Goal: Transaction & Acquisition: Obtain resource

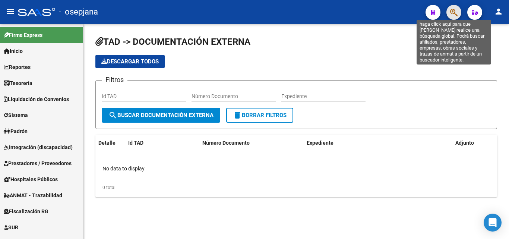
click at [453, 12] on icon "button" at bounding box center [453, 12] width 7 height 9
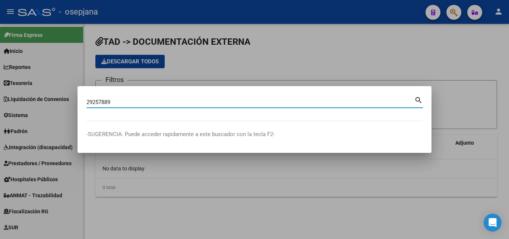
type input "29257889"
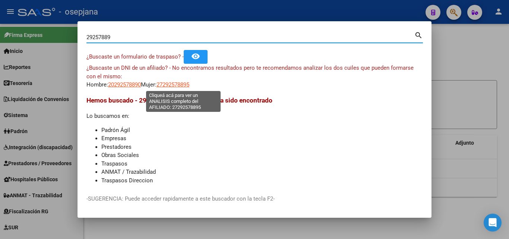
click at [189, 83] on span "27292578895" at bounding box center [172, 84] width 33 height 7
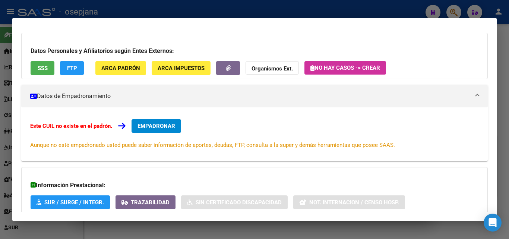
scroll to position [111, 0]
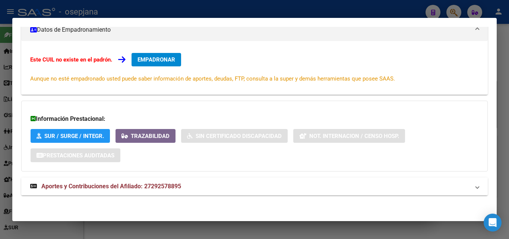
click at [162, 186] on span "Aportes y Contribuciones del Afiliado: 27292578895" at bounding box center [111, 185] width 140 height 7
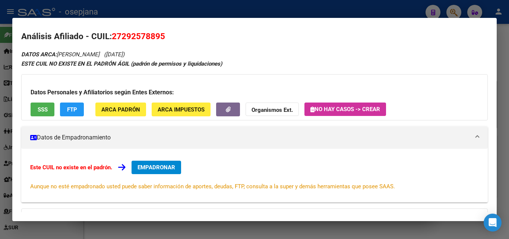
scroll to position [0, 0]
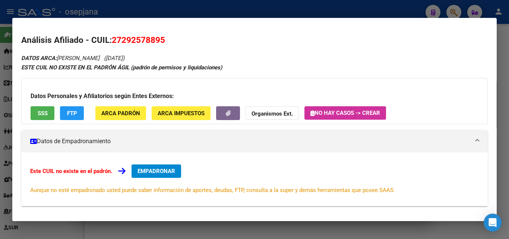
click at [147, 10] on div at bounding box center [254, 119] width 509 height 239
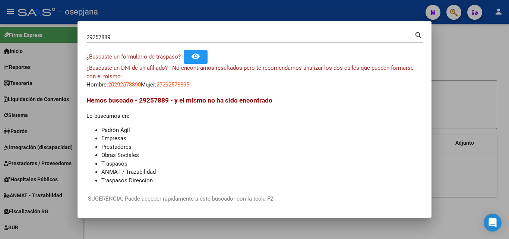
click at [131, 37] on input "29257889" at bounding box center [250, 37] width 328 height 7
click at [212, 13] on div at bounding box center [254, 119] width 509 height 239
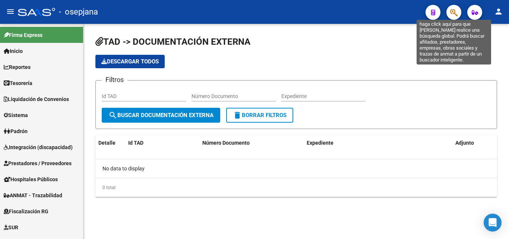
click at [453, 14] on icon "button" at bounding box center [453, 12] width 7 height 9
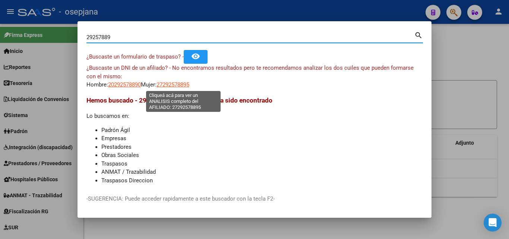
click at [189, 85] on span "27292578895" at bounding box center [172, 84] width 33 height 7
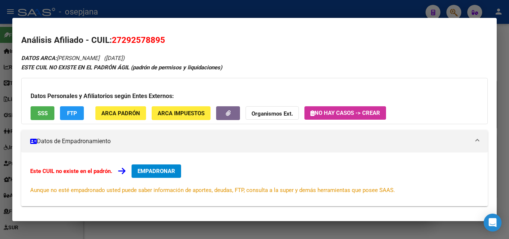
click at [200, 13] on div at bounding box center [254, 119] width 509 height 239
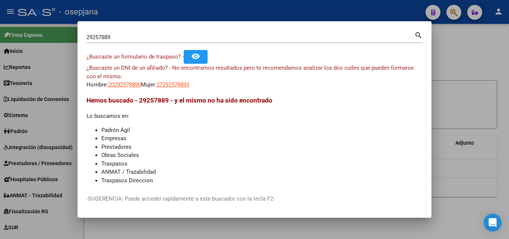
click at [109, 37] on input "29257889" at bounding box center [250, 37] width 328 height 7
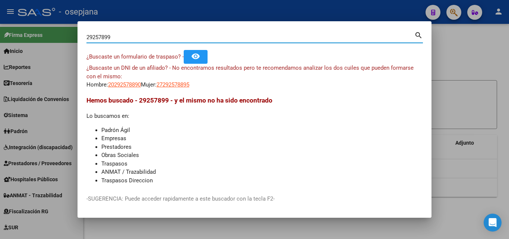
type input "29257899"
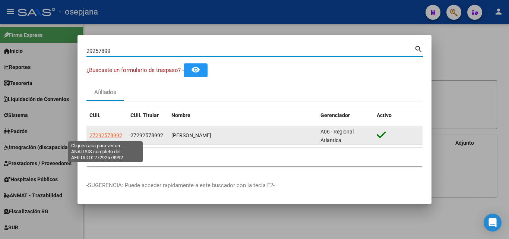
click at [117, 136] on span "27292578992" at bounding box center [105, 135] width 33 height 6
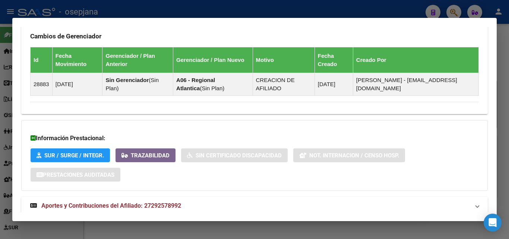
scroll to position [466, 0]
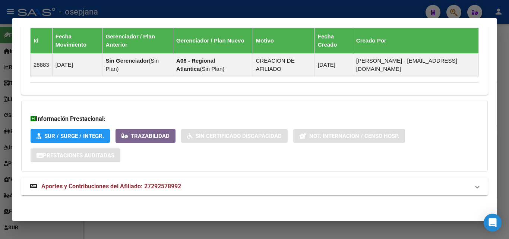
click at [171, 184] on span "Aportes y Contribuciones del Afiliado: 27292578992" at bounding box center [111, 185] width 140 height 7
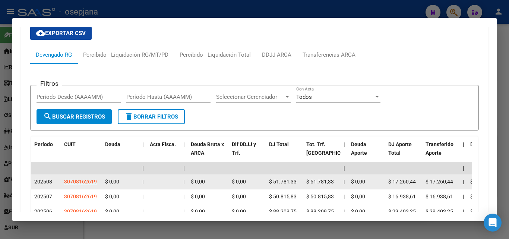
scroll to position [652, 0]
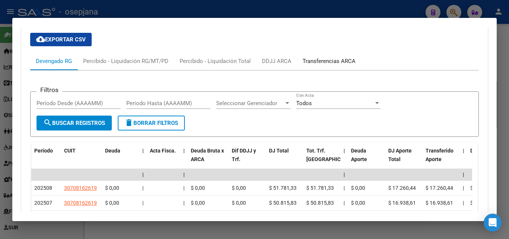
click at [316, 61] on div "Transferencias ARCA" at bounding box center [328, 61] width 53 height 8
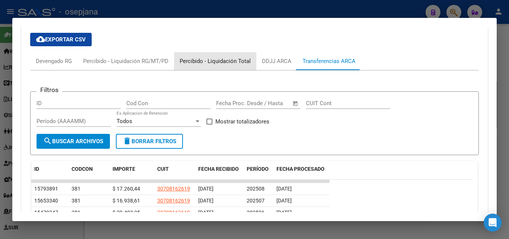
click at [233, 63] on div "Percibido - Liquidación Total" at bounding box center [215, 61] width 71 height 8
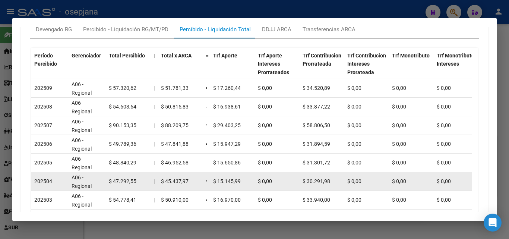
scroll to position [666, 0]
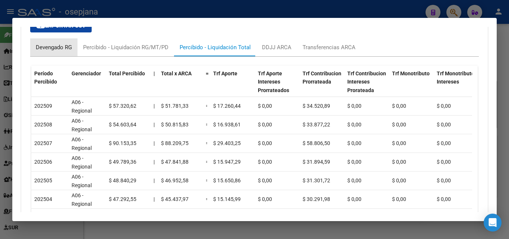
click at [51, 48] on div "Devengado RG" at bounding box center [54, 47] width 36 height 8
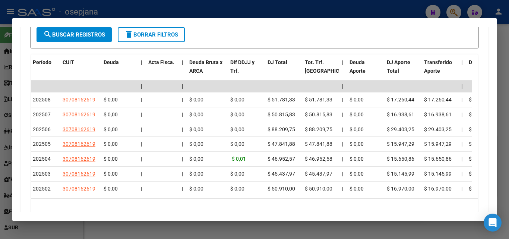
scroll to position [0, 0]
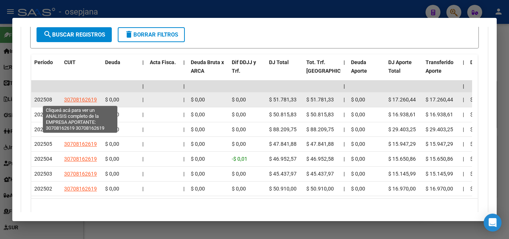
click at [75, 98] on span "30708162619" at bounding box center [80, 99] width 33 height 6
type textarea "30708162619"
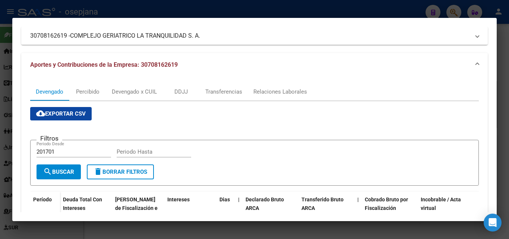
scroll to position [67, 0]
click at [84, 91] on div "Percibido" at bounding box center [87, 92] width 23 height 8
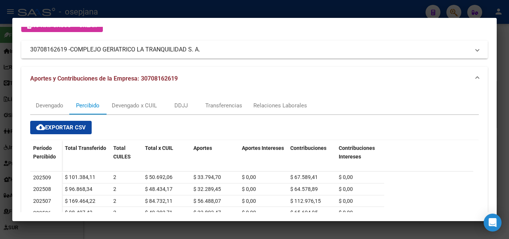
scroll to position [74, 0]
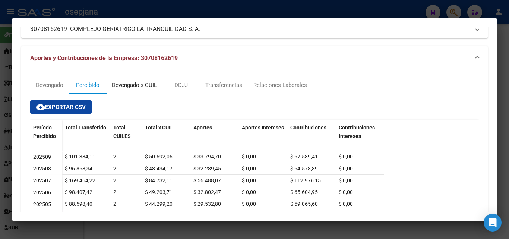
click at [144, 86] on div "Devengado x CUIL" at bounding box center [134, 85] width 45 height 8
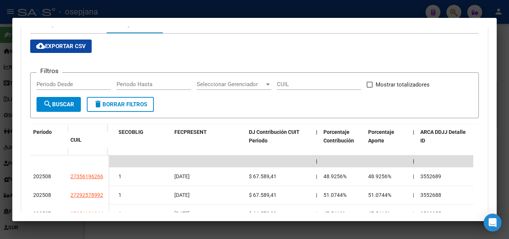
scroll to position [0, 0]
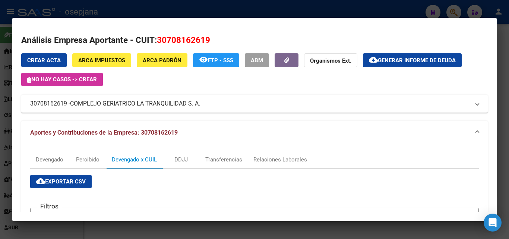
drag, startPoint x: 111, startPoint y: 7, endPoint x: 109, endPoint y: 20, distance: 13.1
click at [111, 7] on div at bounding box center [254, 119] width 509 height 239
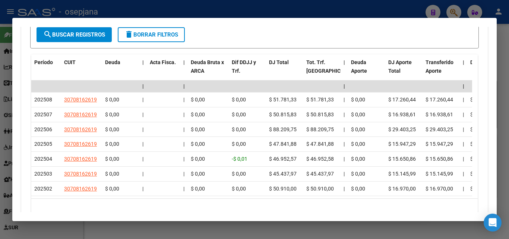
click at [111, 6] on div at bounding box center [254, 119] width 509 height 239
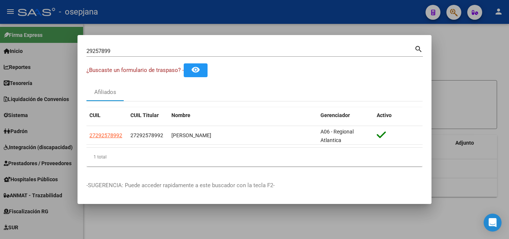
click at [127, 25] on div at bounding box center [254, 119] width 509 height 239
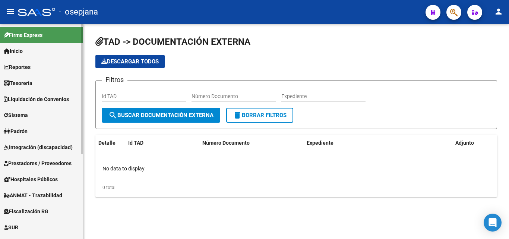
click at [43, 100] on span "Liquidación de Convenios" at bounding box center [36, 99] width 65 height 8
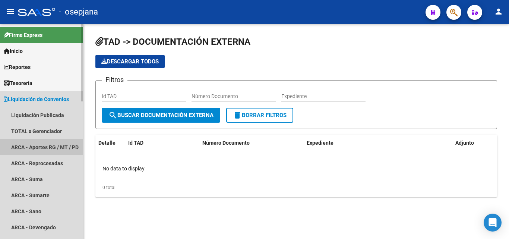
click at [41, 143] on link "ARCA - Aportes RG / MT / PD" at bounding box center [41, 147] width 83 height 16
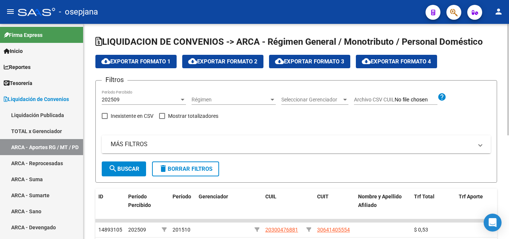
click at [476, 146] on span "MÁS FILTROS" at bounding box center [295, 144] width 368 height 8
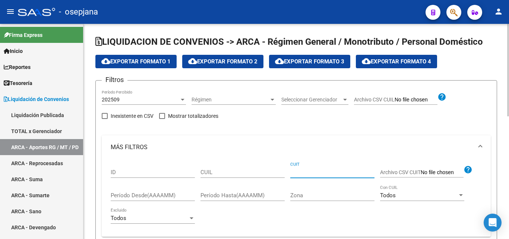
click at [321, 172] on input "CUIT" at bounding box center [332, 172] width 84 height 7
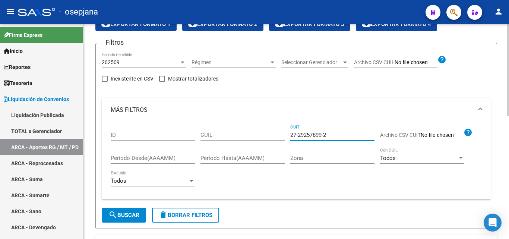
type input "27-29257899-2"
click at [120, 212] on button "search Buscar" at bounding box center [124, 214] width 44 height 15
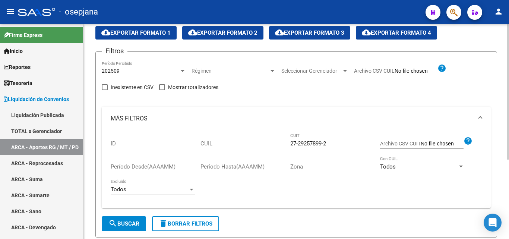
scroll to position [14, 0]
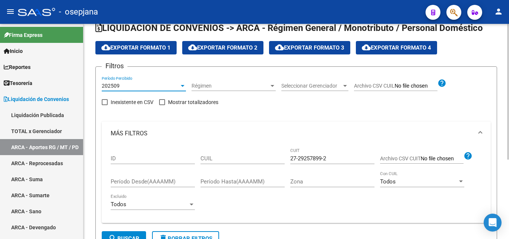
click at [180, 85] on div at bounding box center [182, 86] width 7 height 6
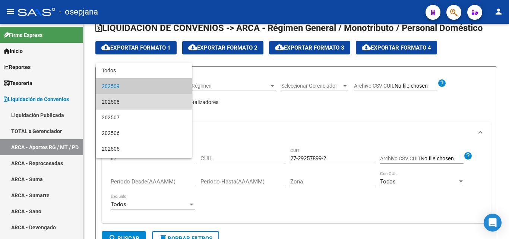
click at [146, 103] on span "202508" at bounding box center [144, 102] width 84 height 16
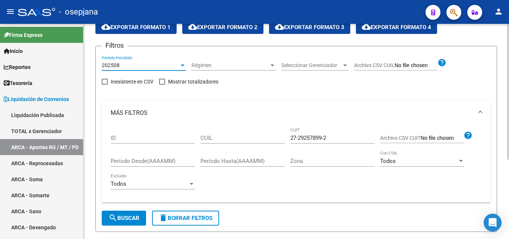
scroll to position [51, 0]
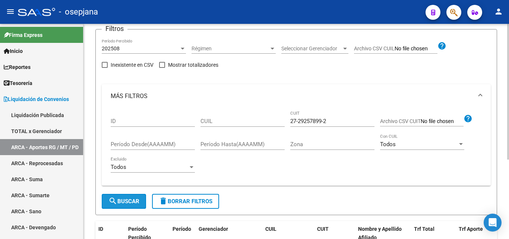
click at [129, 202] on span "search Buscar" at bounding box center [123, 201] width 31 height 7
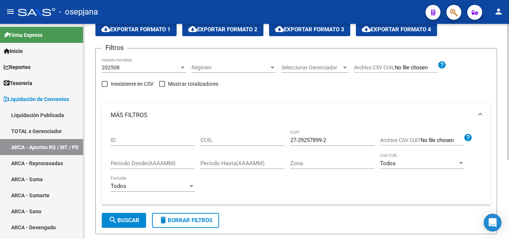
scroll to position [14, 0]
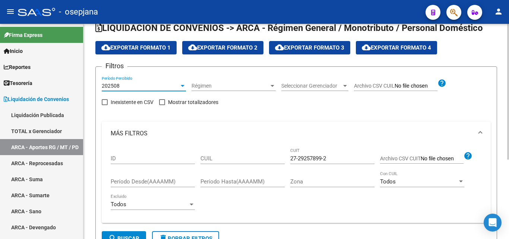
click at [174, 84] on div "202508" at bounding box center [140, 86] width 77 height 6
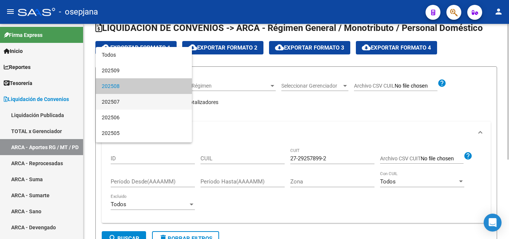
drag, startPoint x: 135, startPoint y: 102, endPoint x: 168, endPoint y: 121, distance: 38.5
click at [135, 102] on span "202507" at bounding box center [144, 102] width 84 height 16
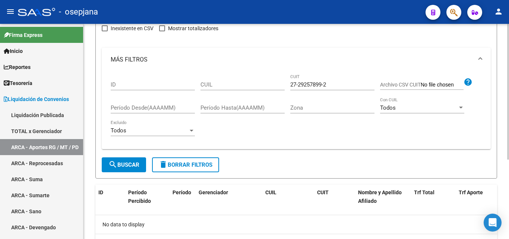
scroll to position [88, 0]
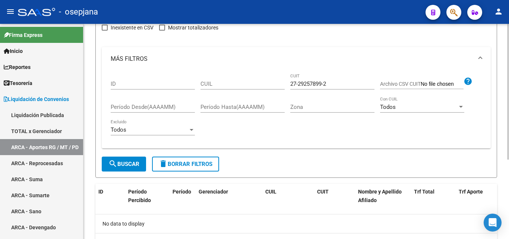
drag, startPoint x: 110, startPoint y: 166, endPoint x: 136, endPoint y: 165, distance: 25.7
click at [111, 166] on mat-icon "search" at bounding box center [112, 163] width 9 height 9
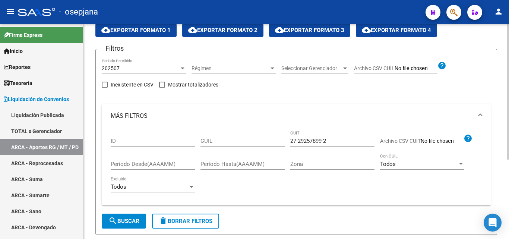
scroll to position [0, 0]
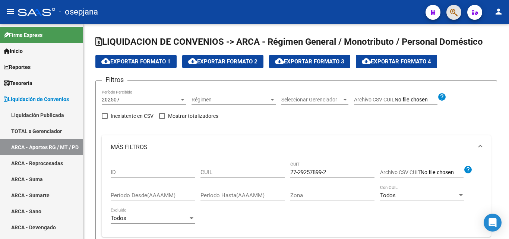
click at [449, 12] on button "button" at bounding box center [453, 12] width 15 height 15
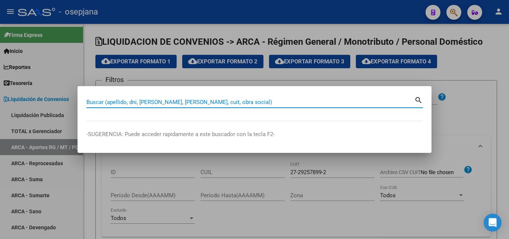
click at [160, 101] on input "Buscar (apellido, dni, [PERSON_NAME], [PERSON_NAME], cuit, obra social)" at bounding box center [250, 102] width 328 height 7
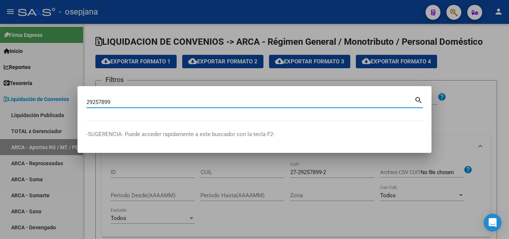
type input "29257899"
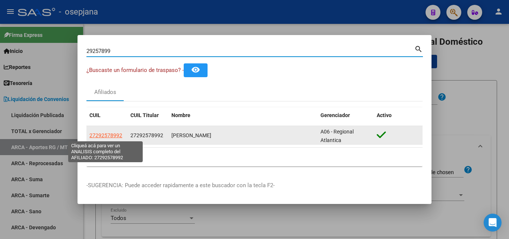
click at [112, 133] on span "27292578992" at bounding box center [105, 135] width 33 height 6
type textarea "27292578992"
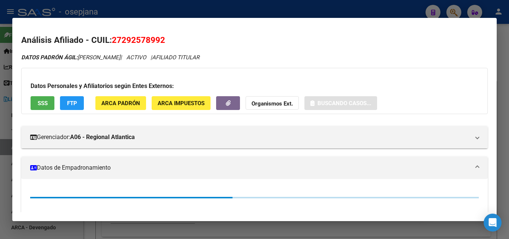
click at [36, 100] on button "SSS" at bounding box center [43, 103] width 24 height 14
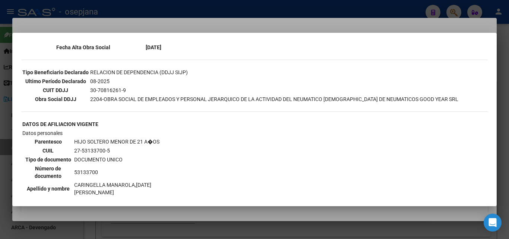
scroll to position [193, 0]
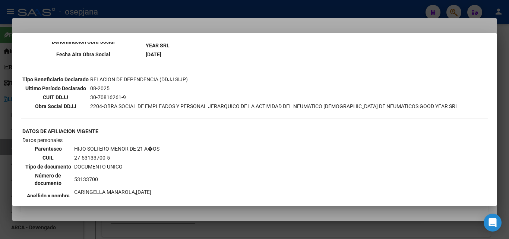
click at [286, 7] on div at bounding box center [254, 119] width 509 height 239
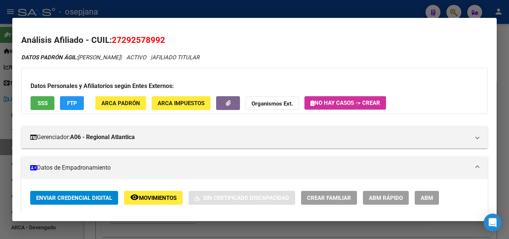
click at [285, 15] on div at bounding box center [254, 119] width 509 height 239
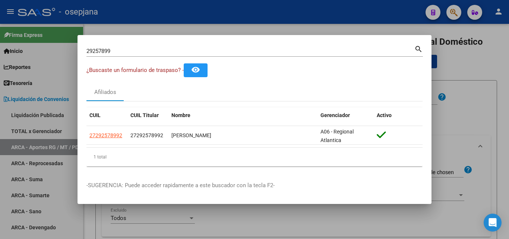
click at [254, 30] on div at bounding box center [254, 119] width 509 height 239
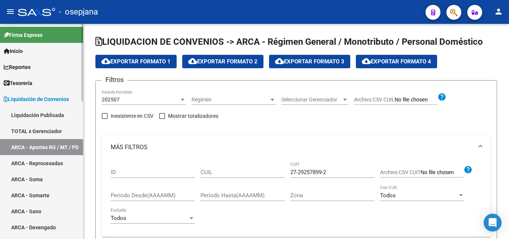
click at [40, 96] on span "Liquidación de Convenios" at bounding box center [36, 99] width 65 height 8
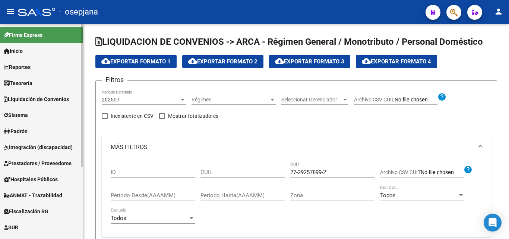
click at [49, 100] on span "Liquidación de Convenios" at bounding box center [36, 99] width 65 height 8
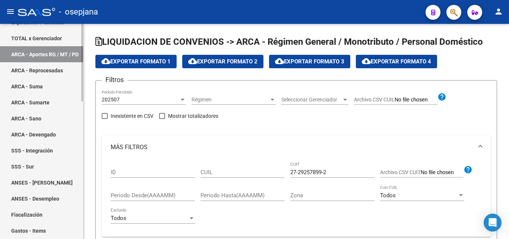
scroll to position [74, 0]
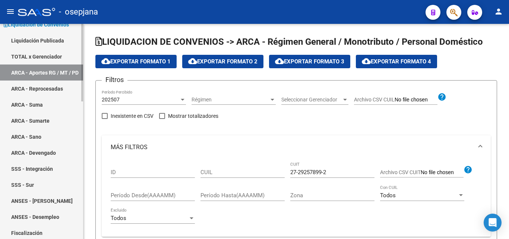
click at [60, 69] on link "ARCA - Aportes RG / MT / PD" at bounding box center [41, 72] width 83 height 16
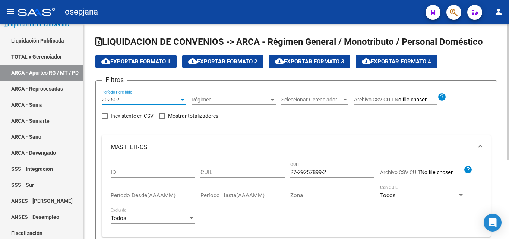
click at [178, 98] on div "202507" at bounding box center [140, 99] width 77 height 6
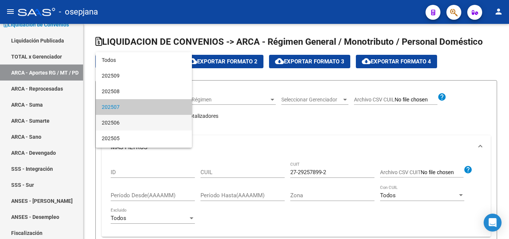
scroll to position [7, 0]
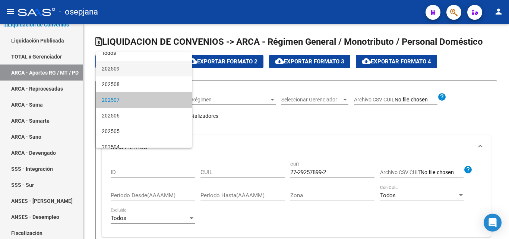
click at [143, 68] on span "202509" at bounding box center [144, 69] width 84 height 16
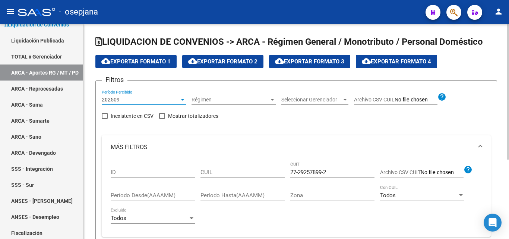
scroll to position [37, 0]
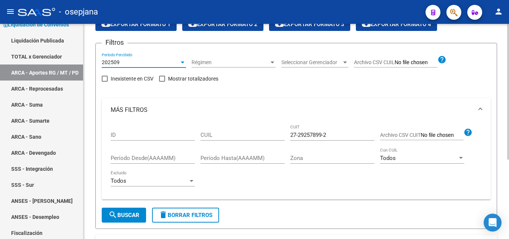
click at [257, 64] on span "Régimen" at bounding box center [229, 62] width 77 height 6
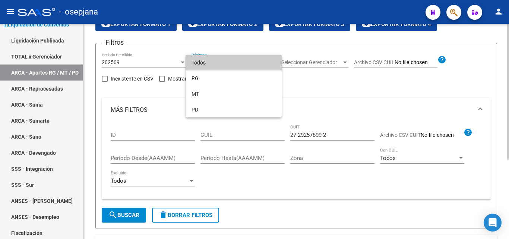
click at [226, 62] on span "Todos" at bounding box center [233, 63] width 84 height 16
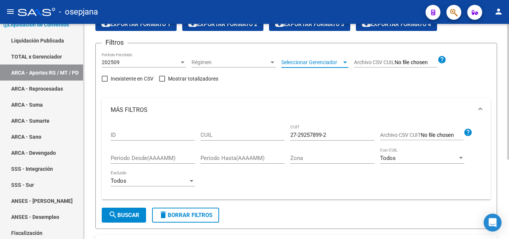
click at [339, 63] on span "Seleccionar Gerenciador" at bounding box center [311, 62] width 60 height 6
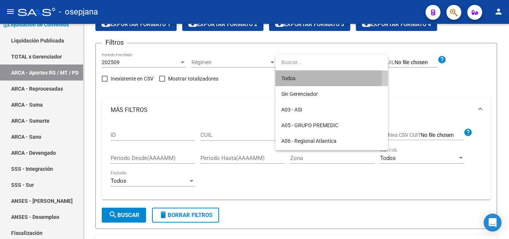
click at [301, 76] on span "Todos" at bounding box center [331, 78] width 101 height 16
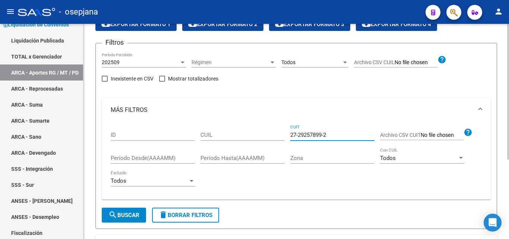
drag, startPoint x: 350, startPoint y: 137, endPoint x: 226, endPoint y: 130, distance: 123.5
click at [226, 130] on div "ID CUIL 27-29257899-2 CUIT Archivo CSV CUIT help Período Desde(AAAAMM) Período …" at bounding box center [296, 158] width 371 height 72
click at [223, 133] on input "CUIL" at bounding box center [242, 134] width 84 height 7
type input "27-29257899-2"
drag, startPoint x: 137, startPoint y: 213, endPoint x: 242, endPoint y: 184, distance: 109.1
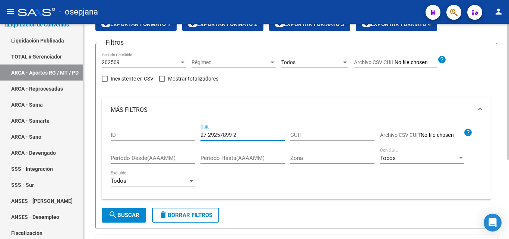
click at [138, 213] on span "search Buscar" at bounding box center [123, 215] width 31 height 7
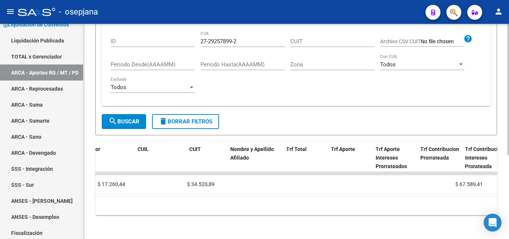
scroll to position [0, 0]
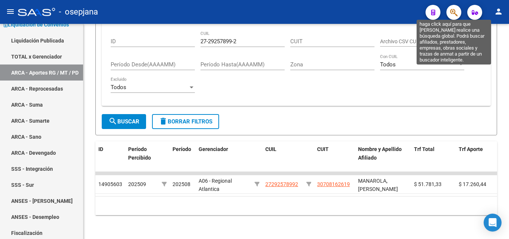
click at [451, 11] on icon "button" at bounding box center [453, 12] width 7 height 9
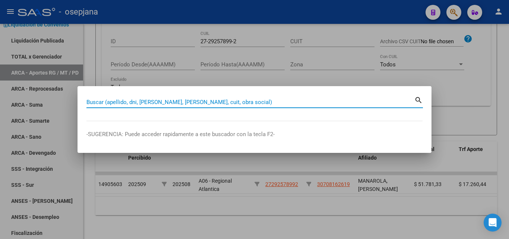
paste input "23199382"
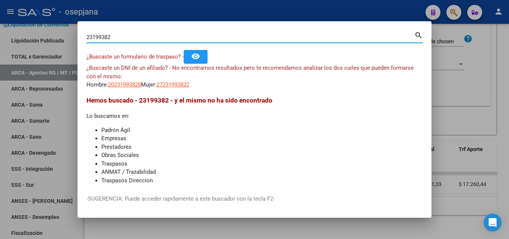
drag, startPoint x: 140, startPoint y: 35, endPoint x: 2, endPoint y: 10, distance: 140.1
click at [0, 13] on div "23199382 Buscar (apellido, dni, cuil, nro traspaso, cuit, obra social) search ¿…" at bounding box center [254, 119] width 509 height 239
paste input "0231993828"
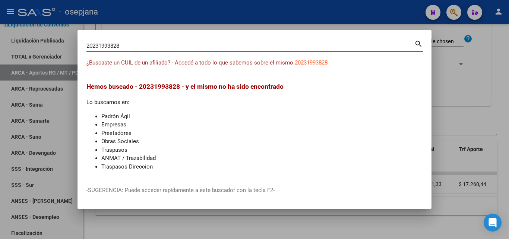
drag, startPoint x: 124, startPoint y: 43, endPoint x: 17, endPoint y: 13, distance: 110.7
click at [14, 19] on div "20231993828 Buscar (apellido, dni, cuil, nro traspaso, cuit, obra social) searc…" at bounding box center [254, 119] width 509 height 239
paste input "9042293"
type input "2029042293"
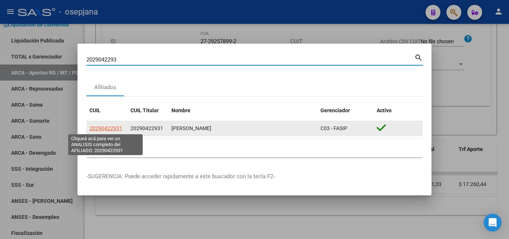
click at [115, 127] on span "20290422931" at bounding box center [105, 128] width 33 height 6
type textarea "20290422931"
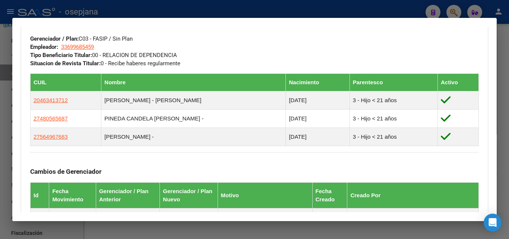
scroll to position [525, 0]
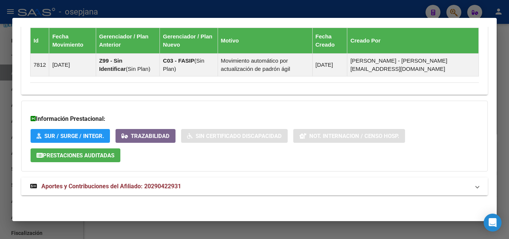
click at [175, 185] on span "Aportes y Contribuciones del Afiliado: 20290422931" at bounding box center [111, 185] width 140 height 7
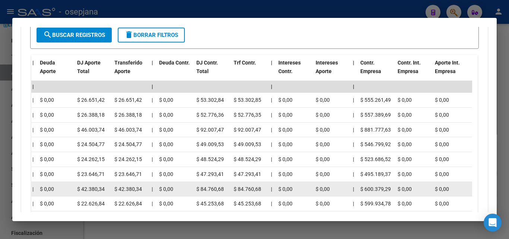
scroll to position [785, 0]
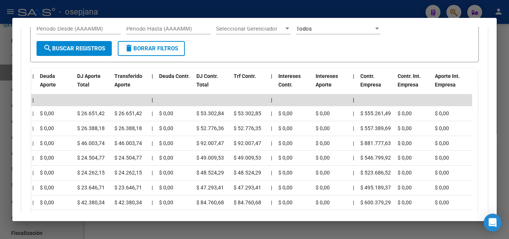
click at [289, 12] on div at bounding box center [254, 119] width 509 height 239
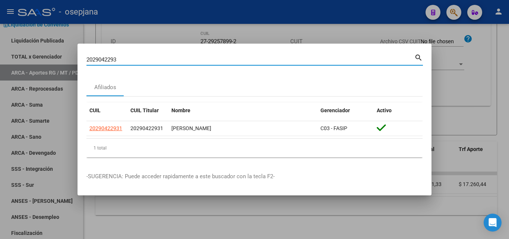
drag, startPoint x: 138, startPoint y: 62, endPoint x: 12, endPoint y: 46, distance: 127.2
click at [12, 46] on div "2029042293 Buscar (apellido, dni, cuil, nro traspaso, cuit, obra social) search…" at bounding box center [254, 119] width 509 height 239
paste input "3433262069"
type input "23433262069"
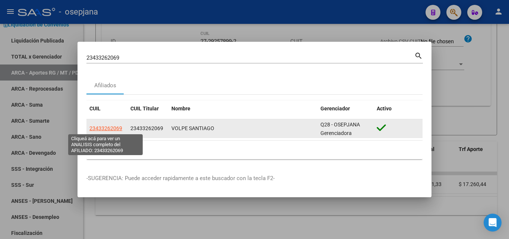
click at [96, 130] on span "23433262069" at bounding box center [105, 128] width 33 height 6
type textarea "23433262069"
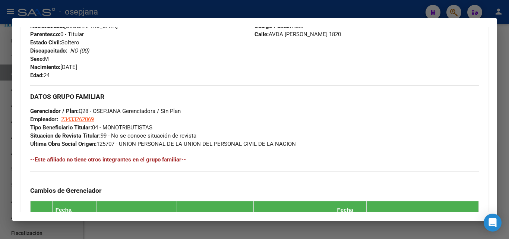
scroll to position [463, 0]
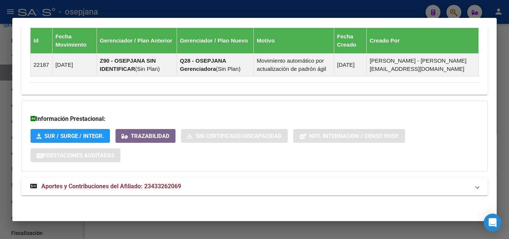
click at [137, 183] on span "Aportes y Contribuciones del Afiliado: 23433262069" at bounding box center [111, 185] width 140 height 7
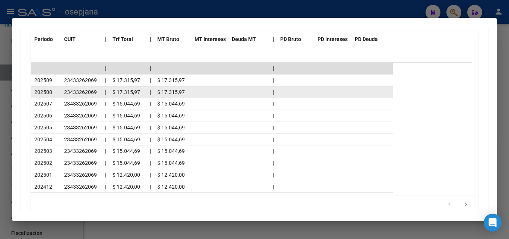
scroll to position [724, 0]
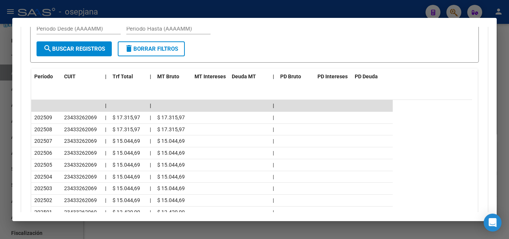
click at [152, 12] on div at bounding box center [254, 119] width 509 height 239
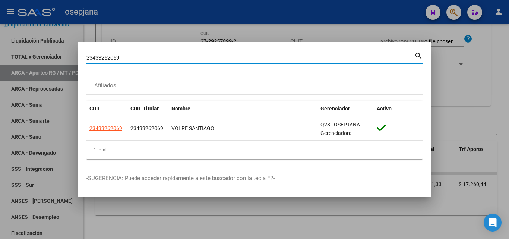
drag, startPoint x: 126, startPoint y: 57, endPoint x: 38, endPoint y: 51, distance: 87.7
click at [38, 51] on div "23433262069 Buscar (apellido, dni, cuil, nro traspaso, cuit, obra social) searc…" at bounding box center [254, 119] width 509 height 239
paste input "0164442587"
type input "20164442587"
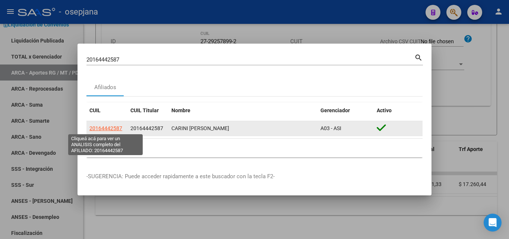
click at [93, 130] on span "20164442587" at bounding box center [105, 128] width 33 height 6
type textarea "20164442587"
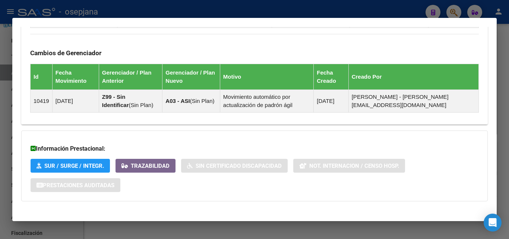
scroll to position [452, 0]
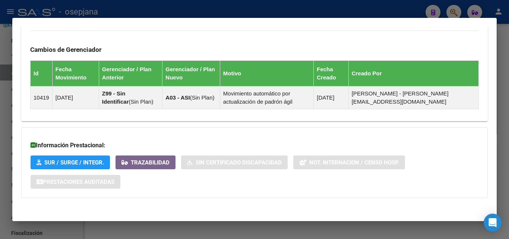
click at [233, 11] on div at bounding box center [254, 119] width 509 height 239
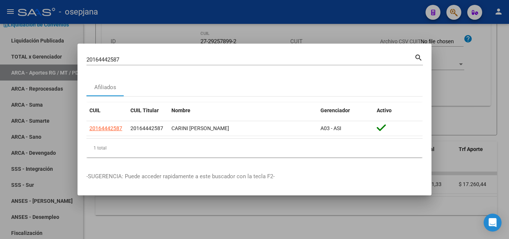
drag, startPoint x: 131, startPoint y: 55, endPoint x: 178, endPoint y: 79, distance: 53.0
click at [52, 50] on div "20164442587 Buscar (apellido, dni, cuil, nro traspaso, cuit, obra social) searc…" at bounding box center [254, 119] width 509 height 239
drag, startPoint x: 149, startPoint y: 58, endPoint x: 44, endPoint y: 51, distance: 105.6
click at [44, 51] on div "20164442587 Buscar (apellido, dni, cuil, nro traspaso, cuit, obra social) searc…" at bounding box center [254, 119] width 509 height 239
paste input "321211268"
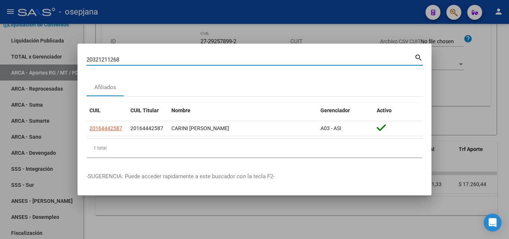
type input "20321211268"
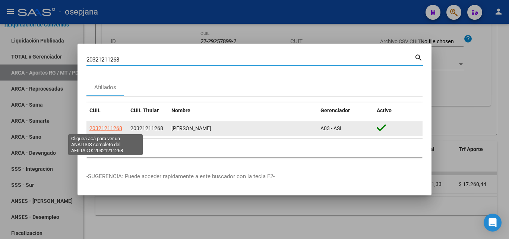
click at [106, 127] on span "20321211268" at bounding box center [105, 128] width 33 height 6
type textarea "20321211268"
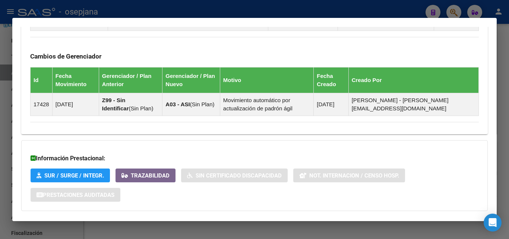
scroll to position [525, 0]
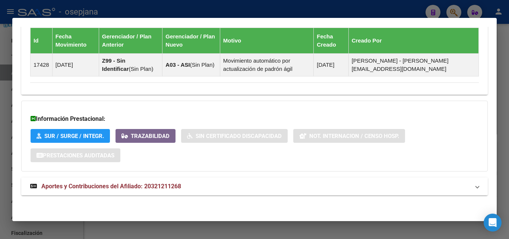
drag, startPoint x: 174, startPoint y: 189, endPoint x: 191, endPoint y: 182, distance: 18.3
click at [174, 189] on span "Aportes y Contribuciones del Afiliado: 20321211268" at bounding box center [111, 185] width 140 height 7
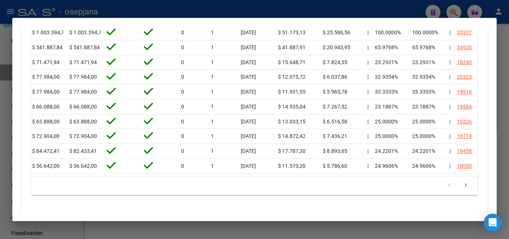
scroll to position [0, 1139]
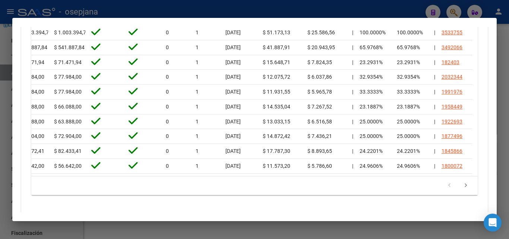
click at [183, 9] on div at bounding box center [254, 119] width 509 height 239
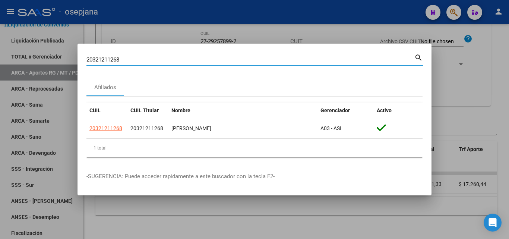
drag, startPoint x: 139, startPoint y: 61, endPoint x: 63, endPoint y: 60, distance: 76.7
click at [63, 60] on div "20321211268 Buscar (apellido, dni, cuil, nro traspaso, cuit, obra social) searc…" at bounding box center [254, 119] width 509 height 239
type input "29257899"
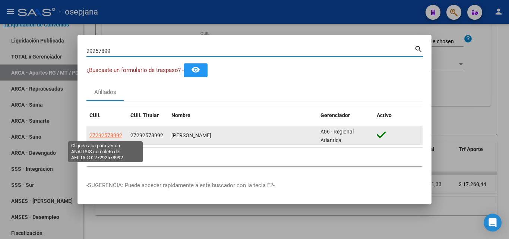
click at [114, 135] on span "27292578992" at bounding box center [105, 135] width 33 height 6
type textarea "27292578992"
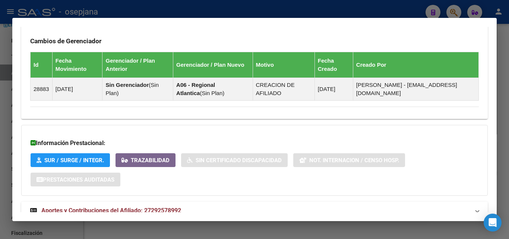
scroll to position [466, 0]
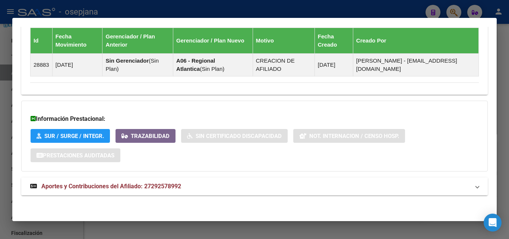
click at [149, 190] on strong "Aportes y Contribuciones del Afiliado: 27292578992" at bounding box center [105, 186] width 151 height 9
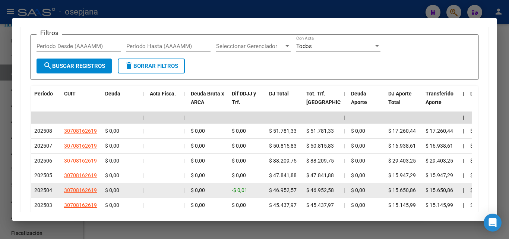
scroll to position [727, 0]
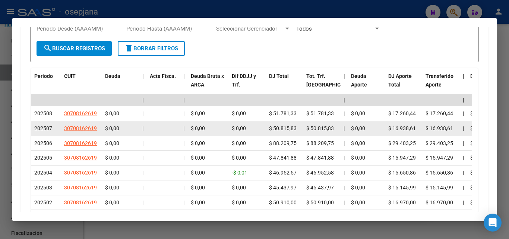
drag, startPoint x: 31, startPoint y: 113, endPoint x: 72, endPoint y: 121, distance: 41.7
click at [59, 115] on div "Filtros Período Desde (AAAAMM) Período Hasta (AAAAMM) Seleccionar Gerenciador S…" at bounding box center [254, 118] width 448 height 226
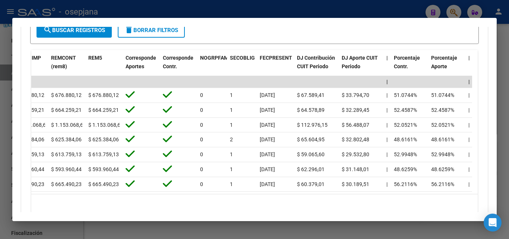
scroll to position [0, 1139]
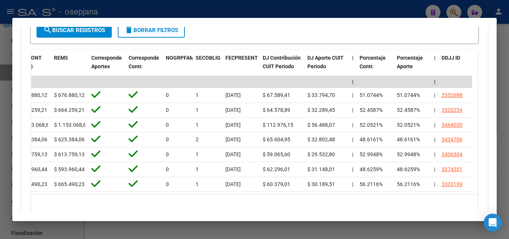
click at [172, 11] on div at bounding box center [254, 119] width 509 height 239
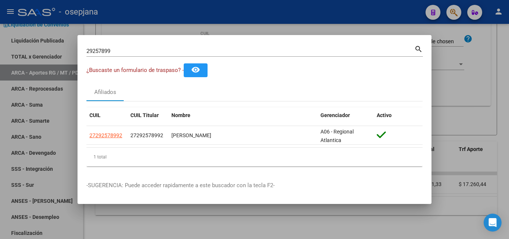
click at [124, 23] on div at bounding box center [254, 119] width 509 height 239
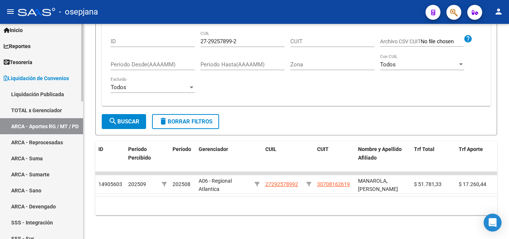
scroll to position [0, 0]
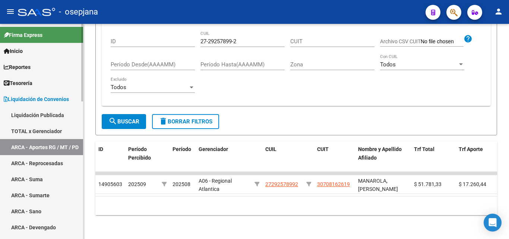
click at [69, 99] on span "Liquidación de Convenios" at bounding box center [36, 99] width 65 height 8
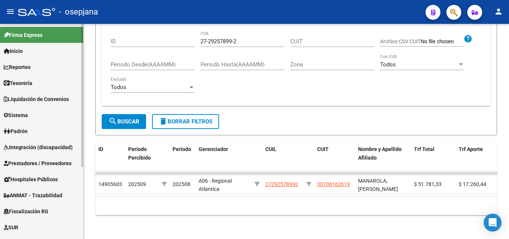
click at [69, 99] on span "Liquidación de Convenios" at bounding box center [36, 99] width 65 height 8
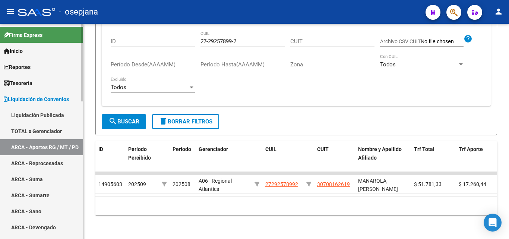
click at [63, 115] on link "Liquidación Publicada" at bounding box center [41, 115] width 83 height 16
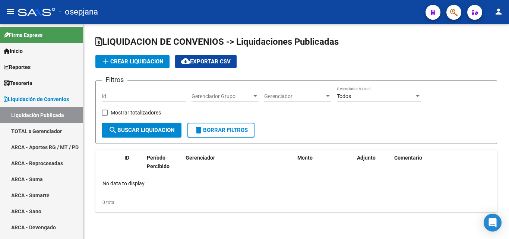
checkbox input "true"
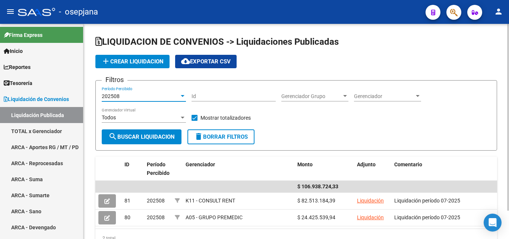
click at [181, 96] on div at bounding box center [183, 96] width 4 height 2
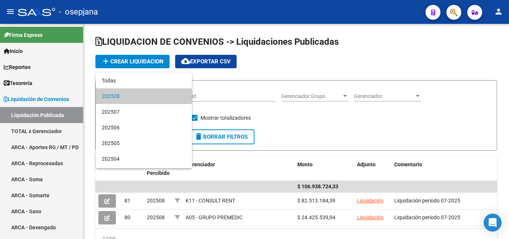
click at [64, 117] on div at bounding box center [254, 119] width 509 height 239
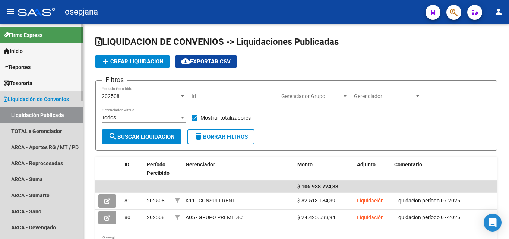
click at [66, 101] on span "Liquidación de Convenios" at bounding box center [36, 99] width 65 height 8
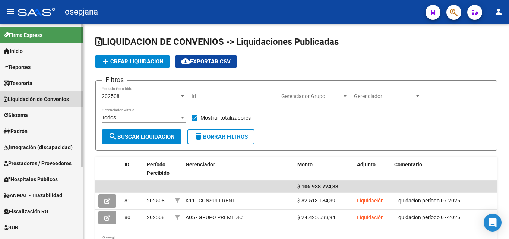
click at [57, 99] on span "Liquidación de Convenios" at bounding box center [36, 99] width 65 height 8
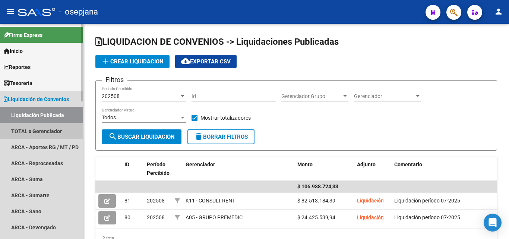
click at [57, 129] on link "TOTAL x Gerenciador" at bounding box center [41, 131] width 83 height 16
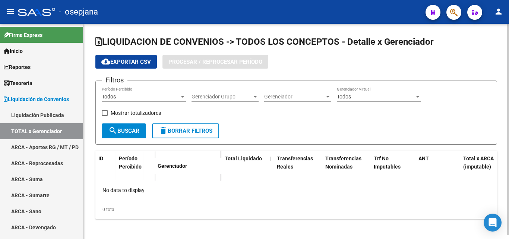
checkbox input "true"
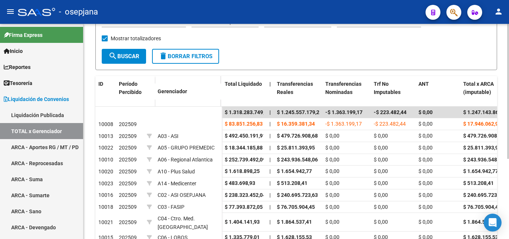
scroll to position [112, 0]
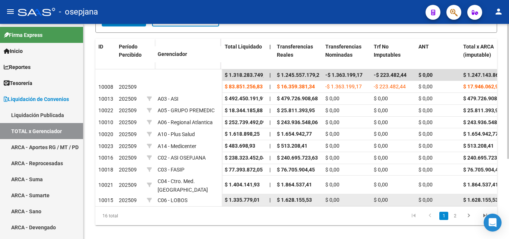
click at [191, 206] on datatable-body-cell "C06 - LOBOS" at bounding box center [188, 200] width 67 height 12
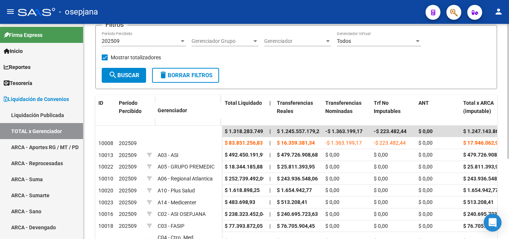
scroll to position [52, 0]
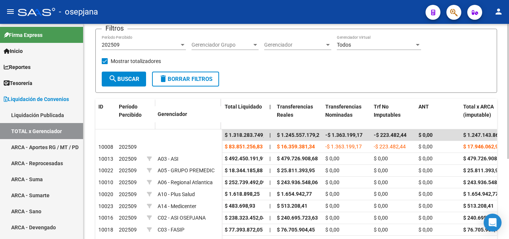
click at [506, 58] on div "LIQUIDACION DE CONVENIOS -> TODOS LOS CONCEPTOS - Detalle x Gerenciador cloud_d…" at bounding box center [296, 140] width 427 height 337
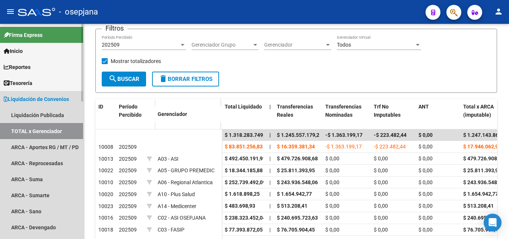
click at [69, 99] on span "Liquidación de Convenios" at bounding box center [36, 99] width 65 height 8
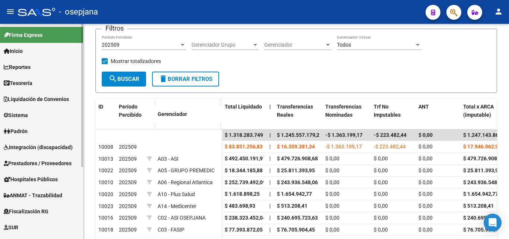
click at [66, 101] on span "Liquidación de Convenios" at bounding box center [36, 99] width 65 height 8
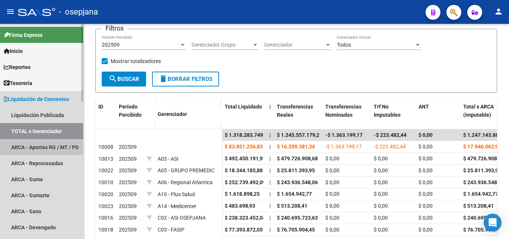
click at [66, 145] on link "ARCA - Aportes RG / MT / PD" at bounding box center [41, 147] width 83 height 16
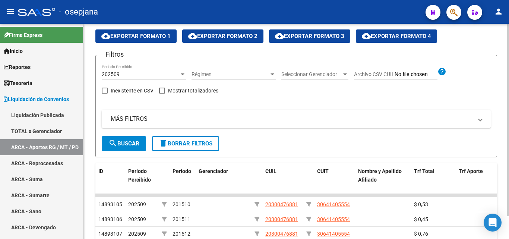
scroll to position [52, 0]
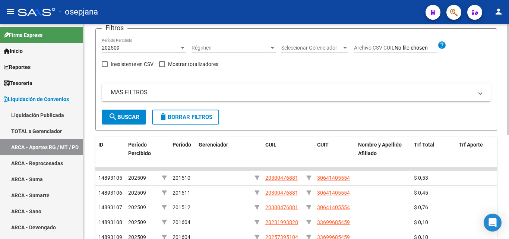
click at [121, 118] on span "search Buscar" at bounding box center [123, 117] width 31 height 7
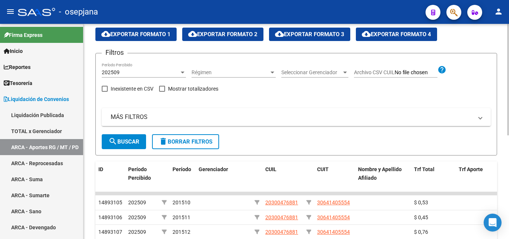
scroll to position [15, 0]
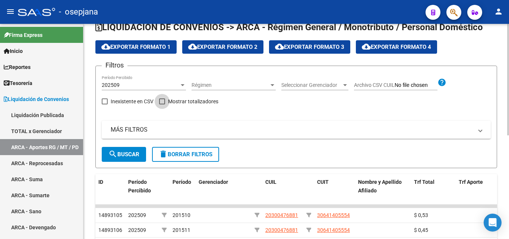
click at [163, 103] on span at bounding box center [162, 101] width 6 height 6
click at [162, 104] on input "Mostrar totalizadores" at bounding box center [162, 104] width 0 height 0
checkbox input "true"
click at [140, 153] on button "search Buscar" at bounding box center [124, 154] width 44 height 15
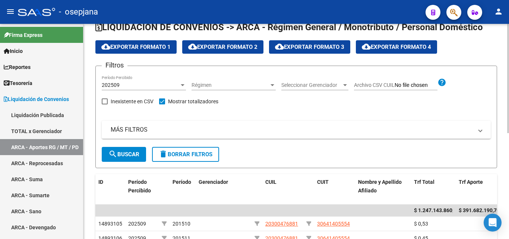
scroll to position [52, 0]
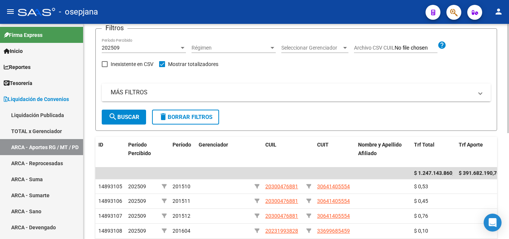
click at [482, 92] on mat-expansion-panel-header "MÁS FILTROS" at bounding box center [296, 92] width 389 height 18
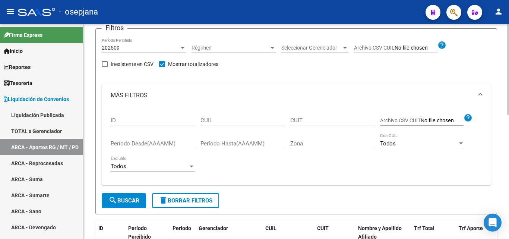
click at [165, 142] on input "Período Desde(AAAAMM)" at bounding box center [153, 143] width 84 height 7
type input "2"
click at [189, 164] on div at bounding box center [191, 166] width 7 height 6
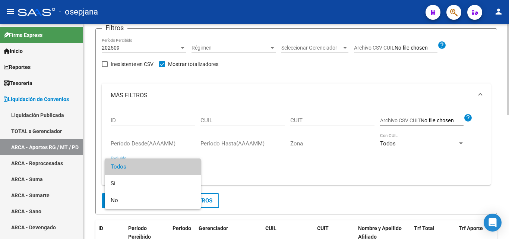
click at [190, 164] on span "Todos" at bounding box center [153, 166] width 84 height 17
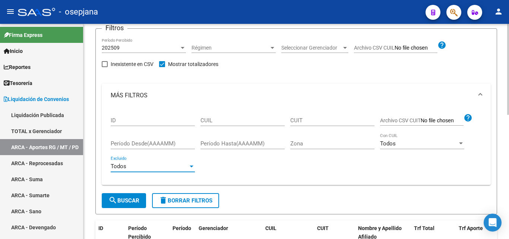
click at [225, 117] on input "CUIL" at bounding box center [242, 120] width 84 height 7
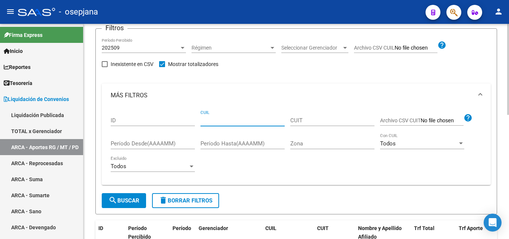
paste input "20-32121126-8"
type input "20-32121126-8"
click at [139, 198] on span "search Buscar" at bounding box center [123, 200] width 31 height 7
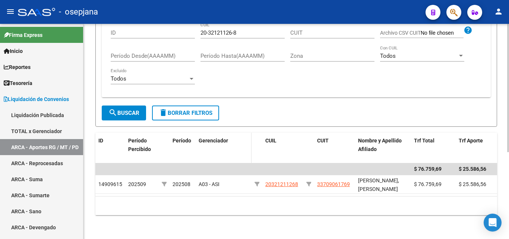
scroll to position [146, 0]
click at [203, 109] on span "delete Borrar Filtros" at bounding box center [186, 112] width 54 height 7
checkbox input "false"
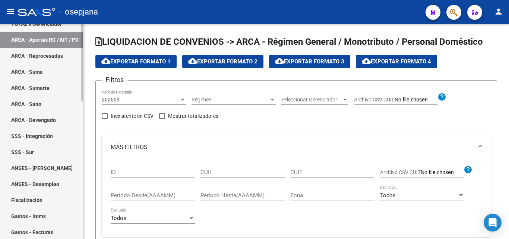
scroll to position [0, 0]
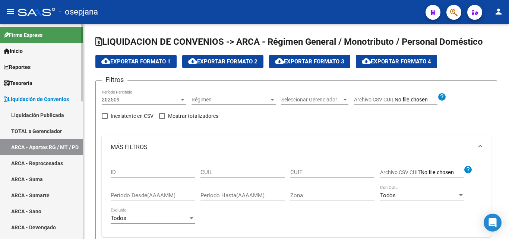
click at [83, 46] on div at bounding box center [82, 62] width 2 height 77
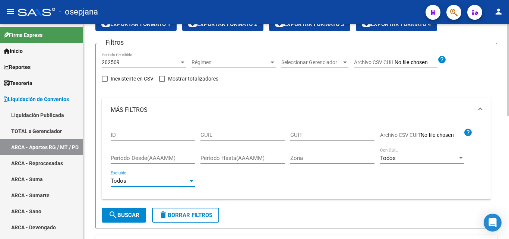
click at [193, 183] on div at bounding box center [191, 181] width 7 height 6
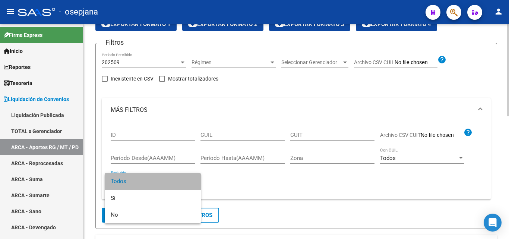
click at [193, 183] on span "Todos" at bounding box center [153, 181] width 84 height 17
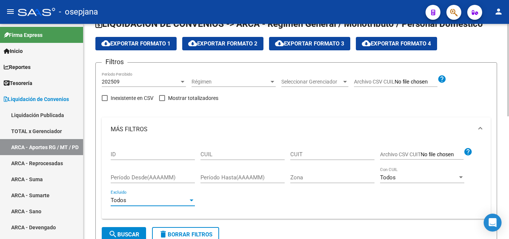
scroll to position [0, 0]
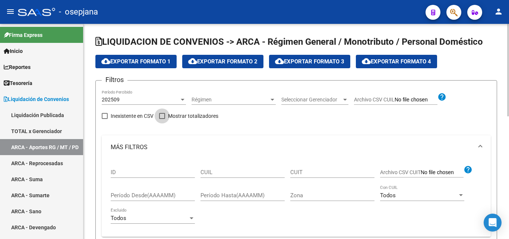
click at [164, 118] on span at bounding box center [162, 116] width 6 height 6
click at [162, 119] on input "Mostrar totalizadores" at bounding box center [162, 119] width 0 height 0
checkbox input "true"
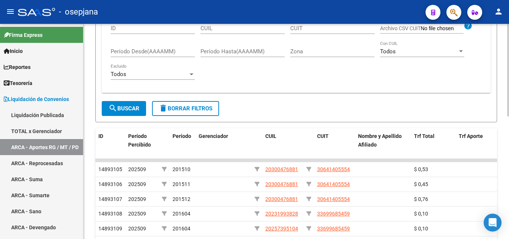
scroll to position [149, 0]
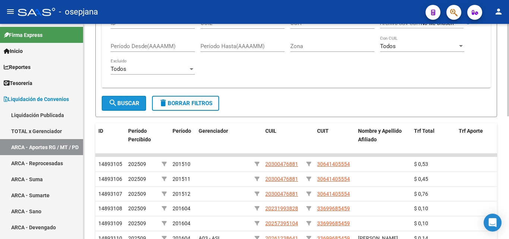
click at [133, 107] on span "search Buscar" at bounding box center [123, 103] width 31 height 7
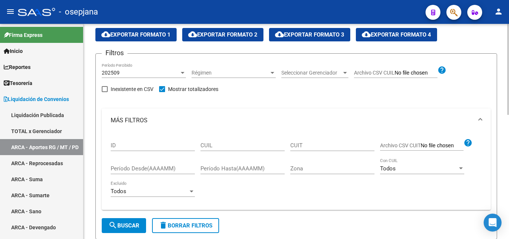
scroll to position [74, 0]
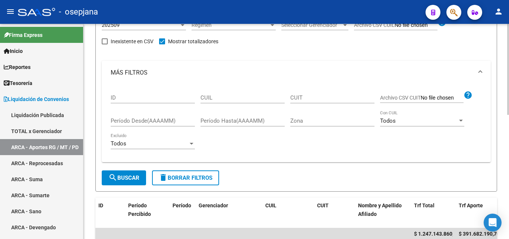
drag, startPoint x: 132, startPoint y: 180, endPoint x: 140, endPoint y: 179, distance: 7.8
click at [135, 179] on span "search Buscar" at bounding box center [123, 177] width 31 height 7
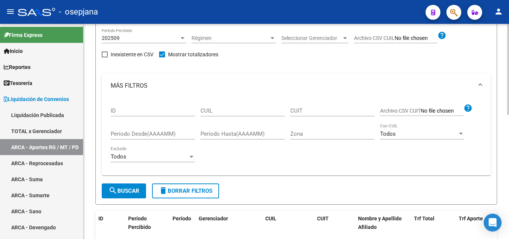
scroll to position [0, 0]
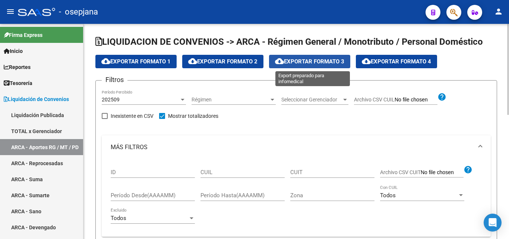
click at [321, 61] on span "cloud_download Exportar Formato 3" at bounding box center [309, 61] width 69 height 7
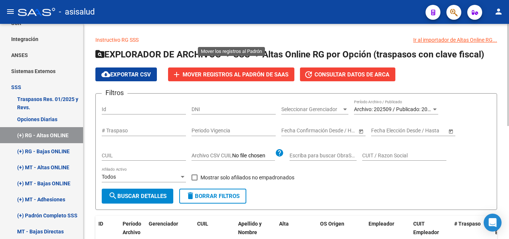
scroll to position [0, 0]
